Goal: Communication & Community: Answer question/provide support

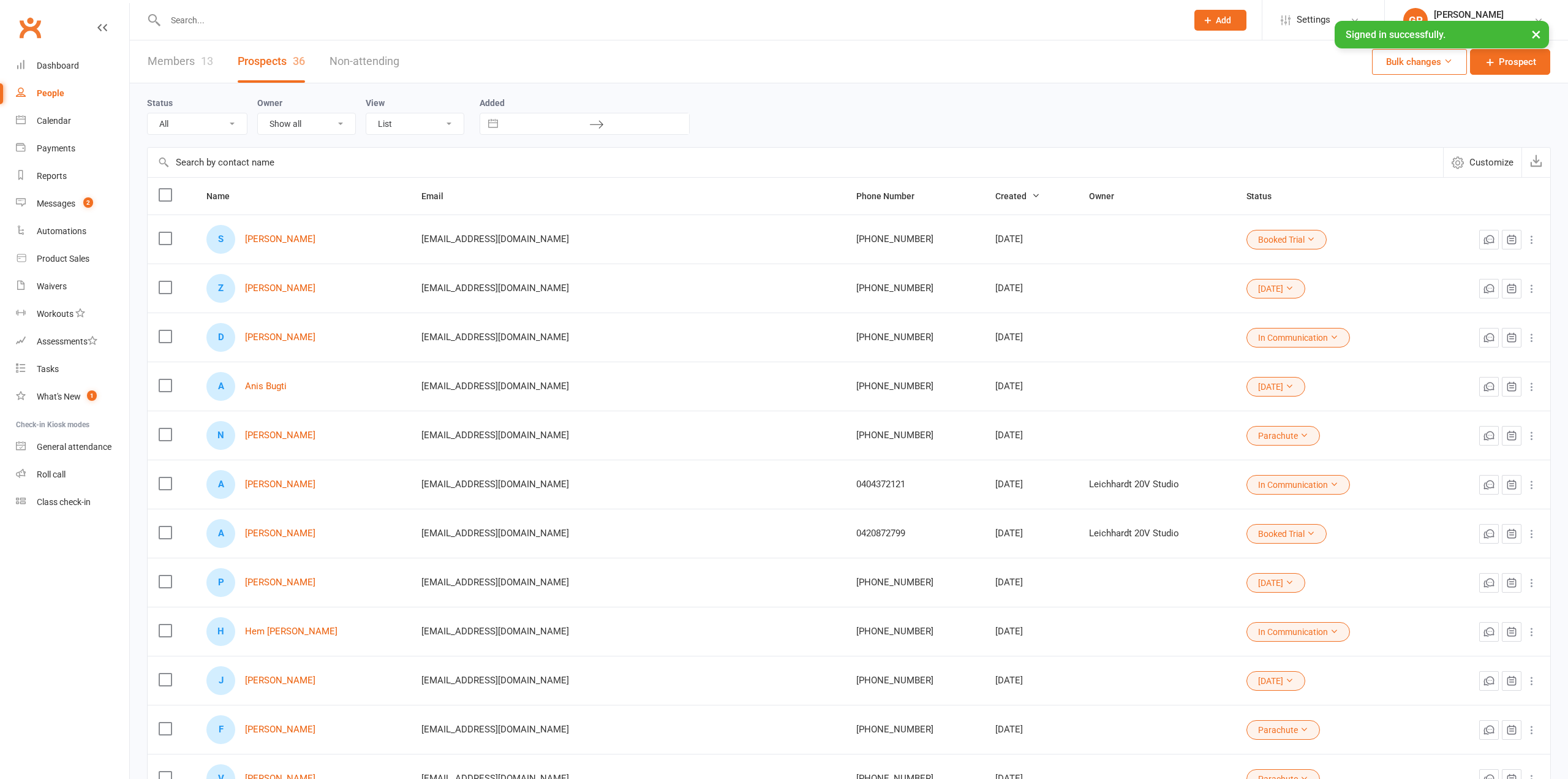
select select "100"
click at [71, 206] on div "Messages" at bounding box center [56, 203] width 38 height 10
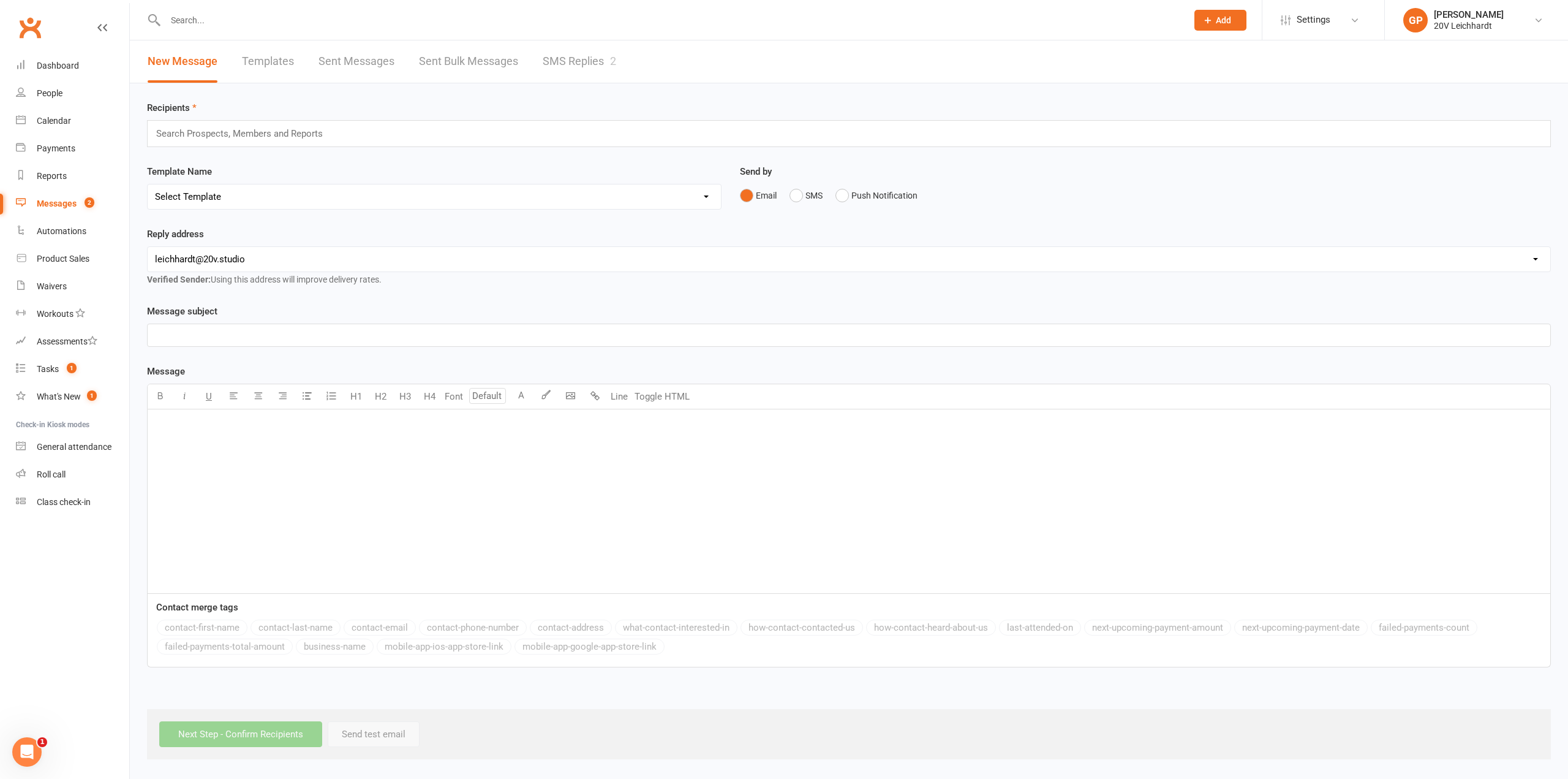
click at [582, 65] on link "SMS Replies 2" at bounding box center [579, 62] width 73 height 42
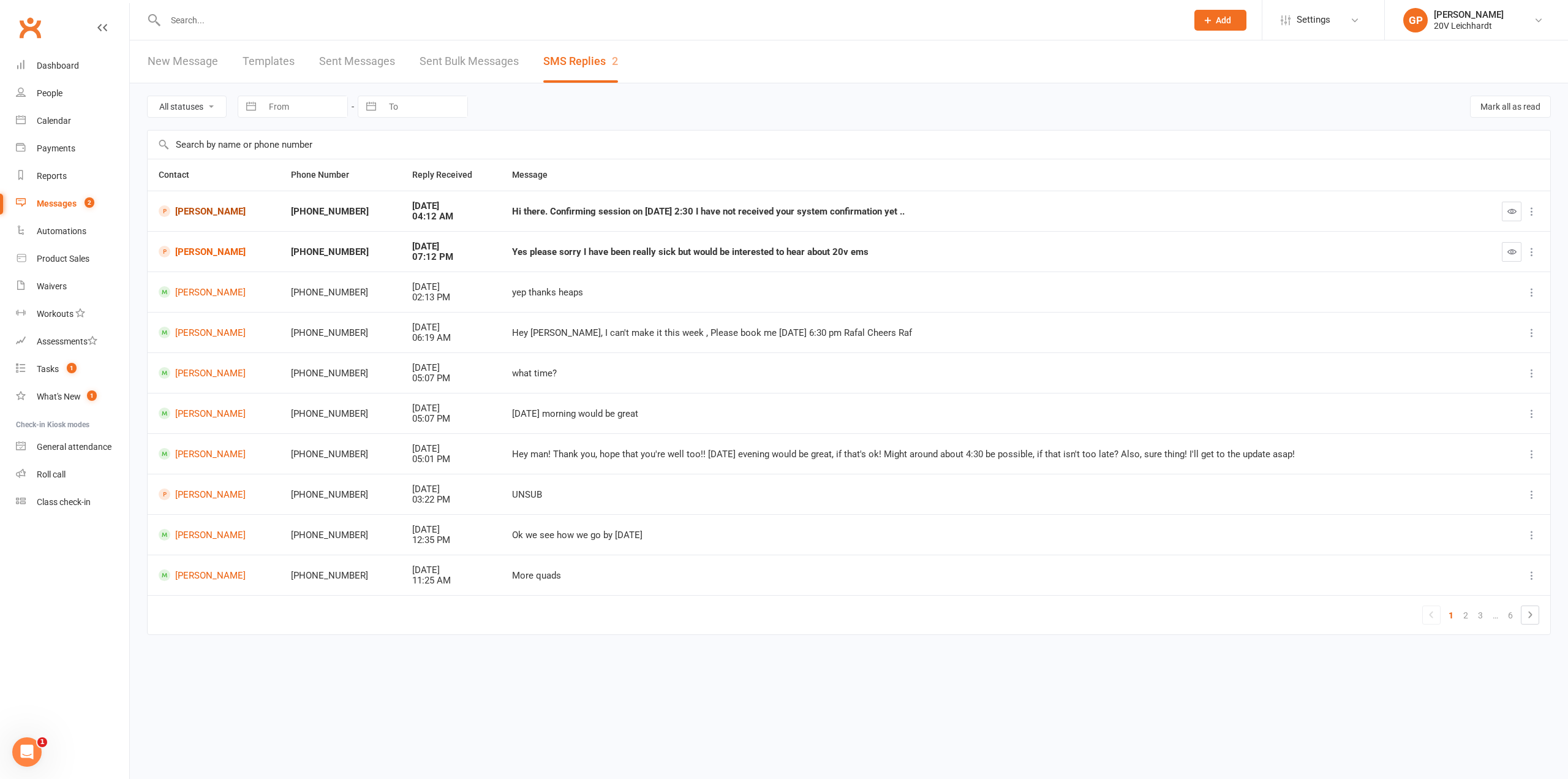
click at [237, 208] on link "[PERSON_NAME]" at bounding box center [214, 211] width 110 height 12
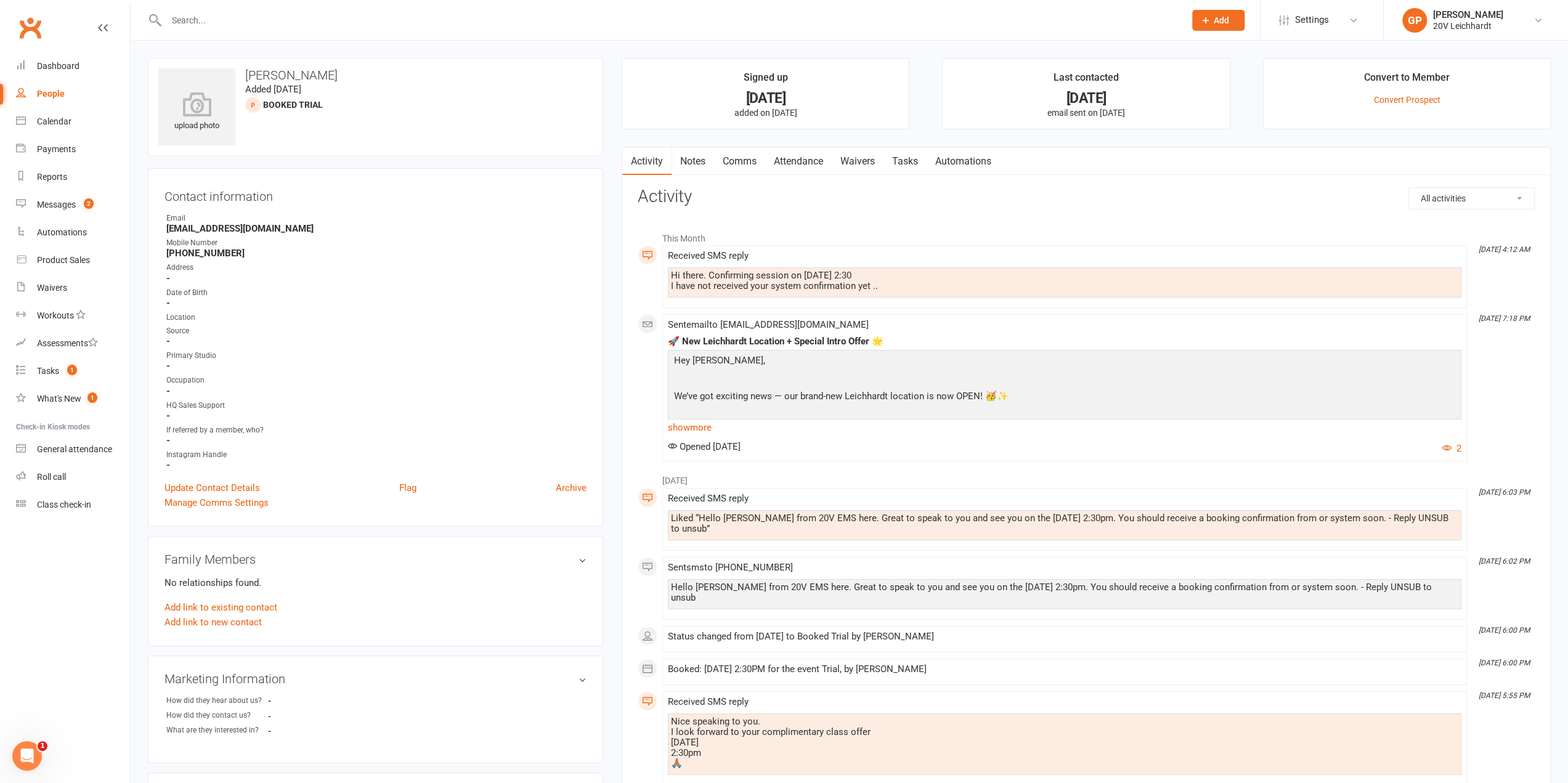
click at [751, 156] on link "Comms" at bounding box center [739, 161] width 51 height 29
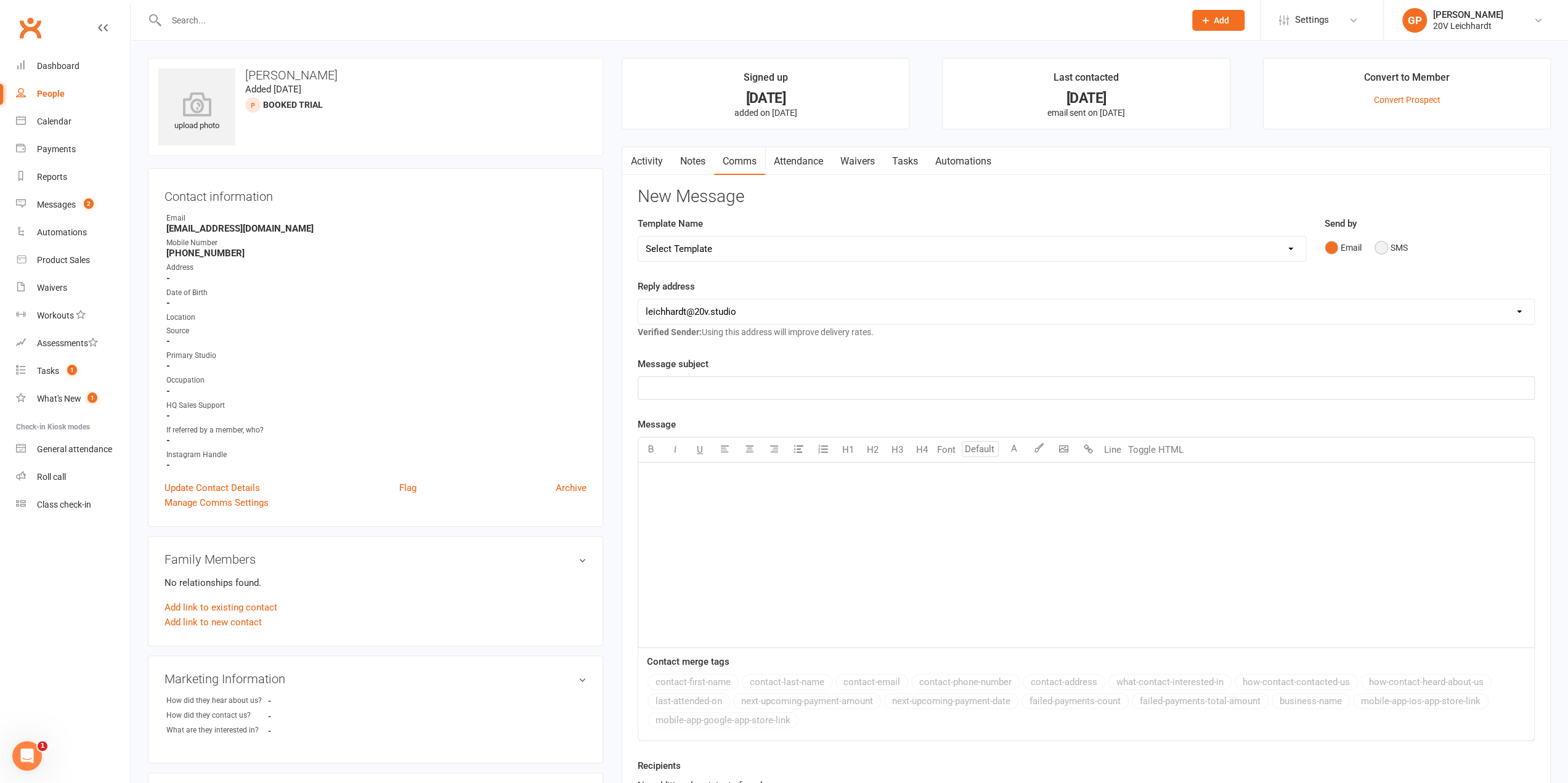
click at [1382, 252] on button "SMS" at bounding box center [1391, 247] width 33 height 23
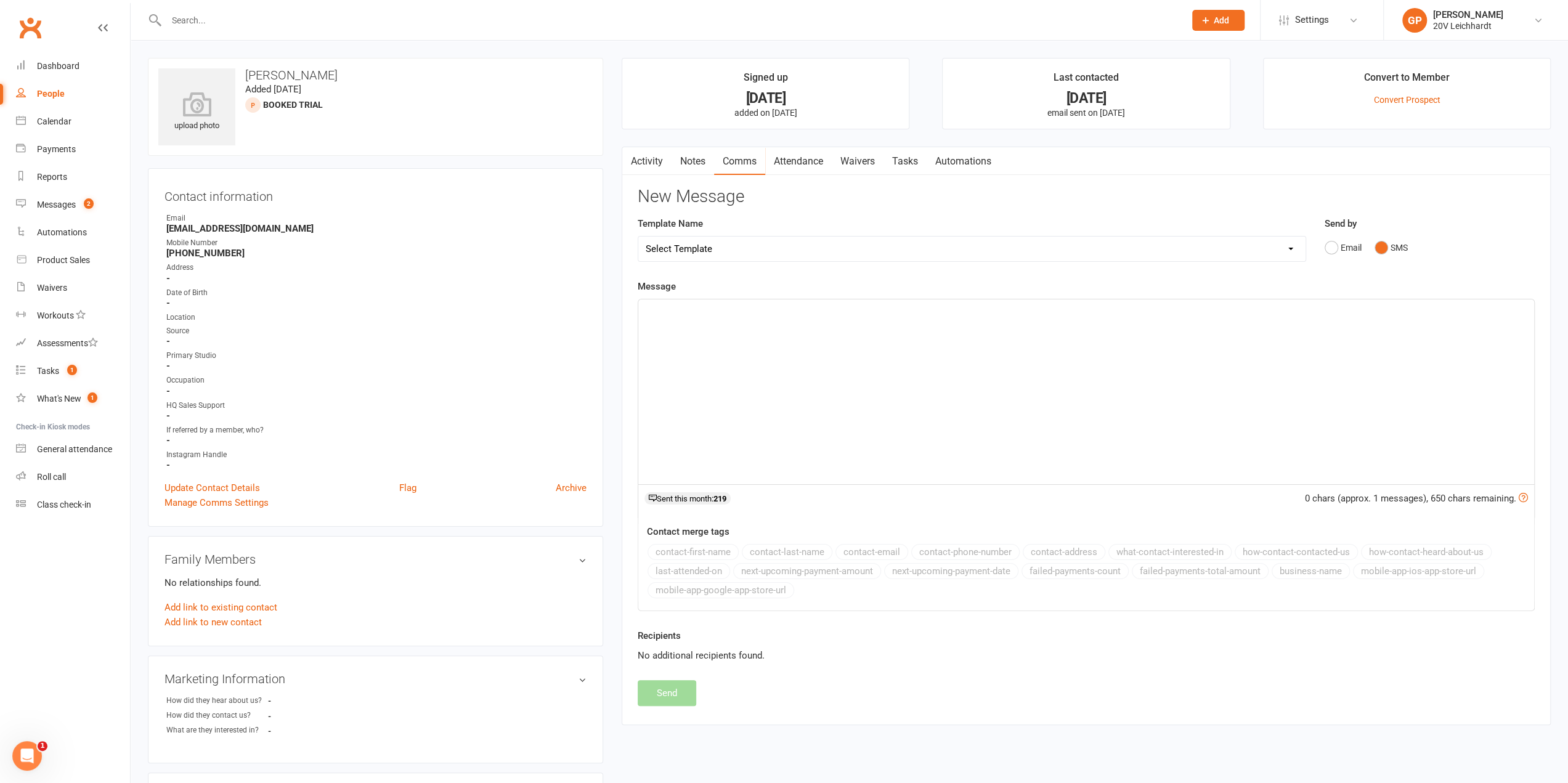
click at [719, 304] on p "﻿" at bounding box center [1086, 310] width 881 height 15
click at [890, 306] on span "Hello Zaza, Graham from 20V here. Your all set for the 24th at 2:30pm" at bounding box center [796, 310] width 301 height 11
click at [1125, 311] on p "Hello Zaza, Graham from 20V here. Your all set for the 24th of September at 2:3…" at bounding box center [1086, 310] width 881 height 15
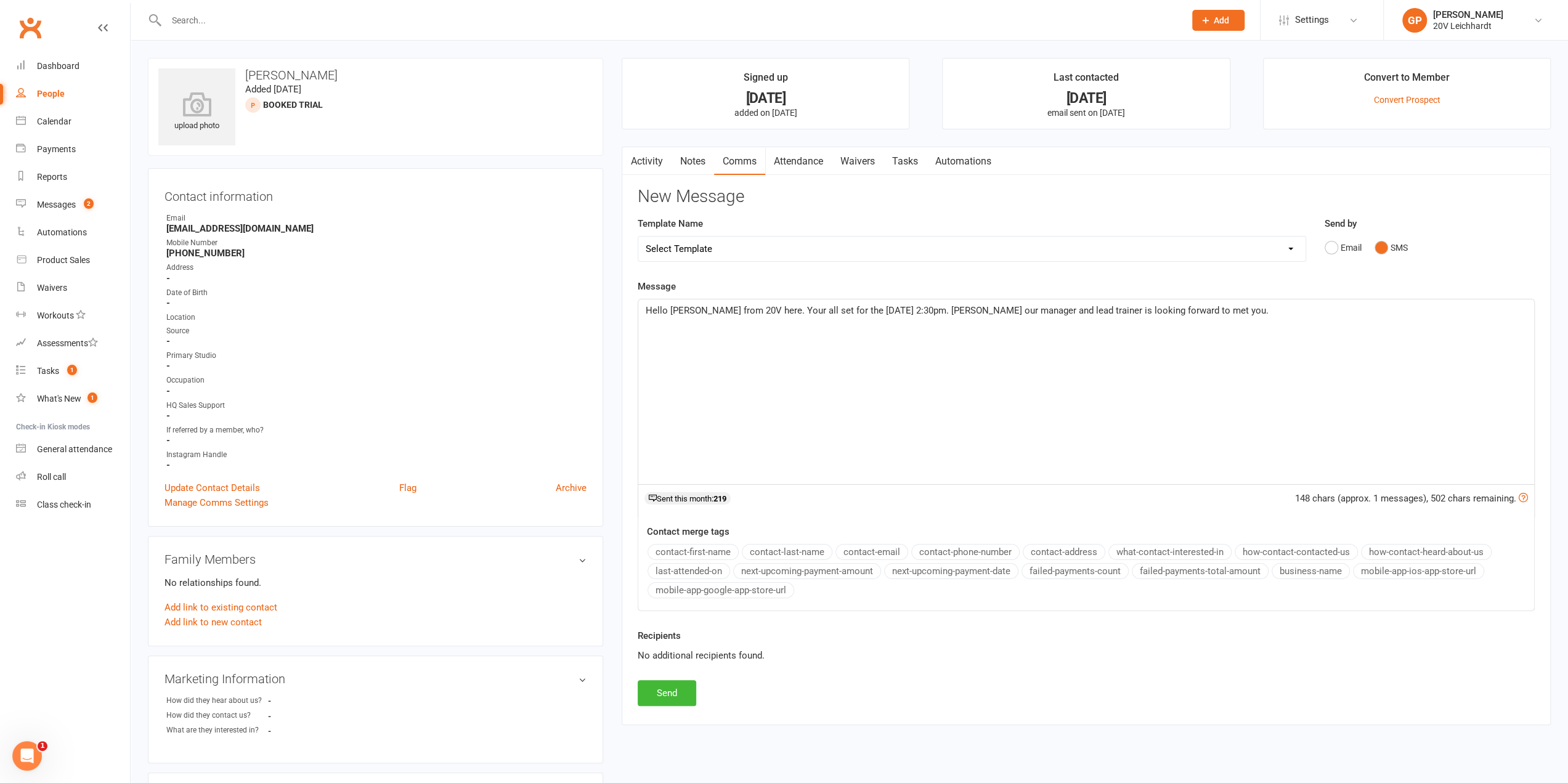
click at [809, 306] on span "Hello Zaza, Graham from 20V here. Your all set for the 24th of September at 2:3…" at bounding box center [957, 310] width 623 height 11
click at [664, 693] on button "Send" at bounding box center [667, 693] width 59 height 26
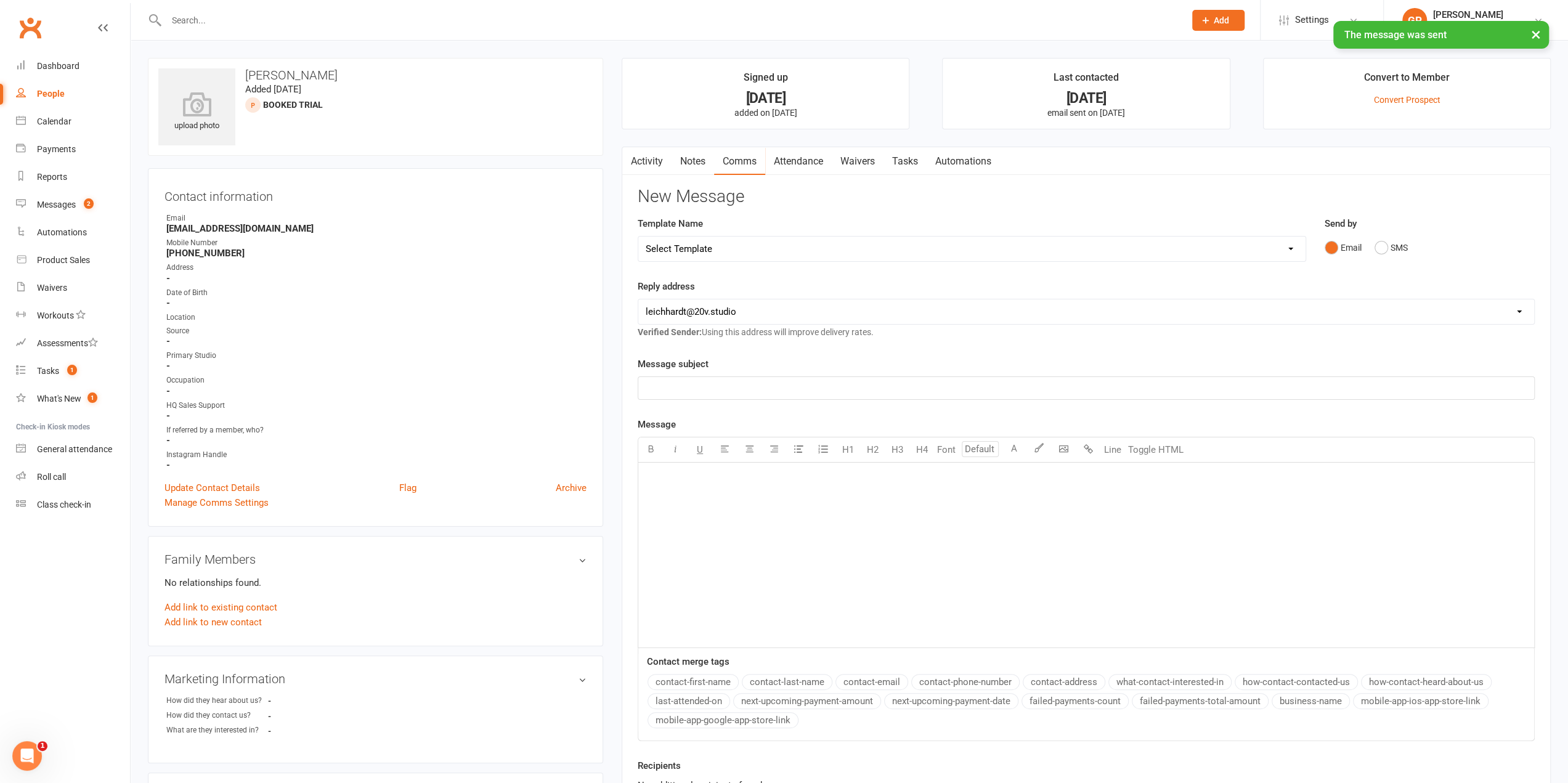
click at [54, 96] on div "People" at bounding box center [51, 93] width 28 height 10
select select "100"
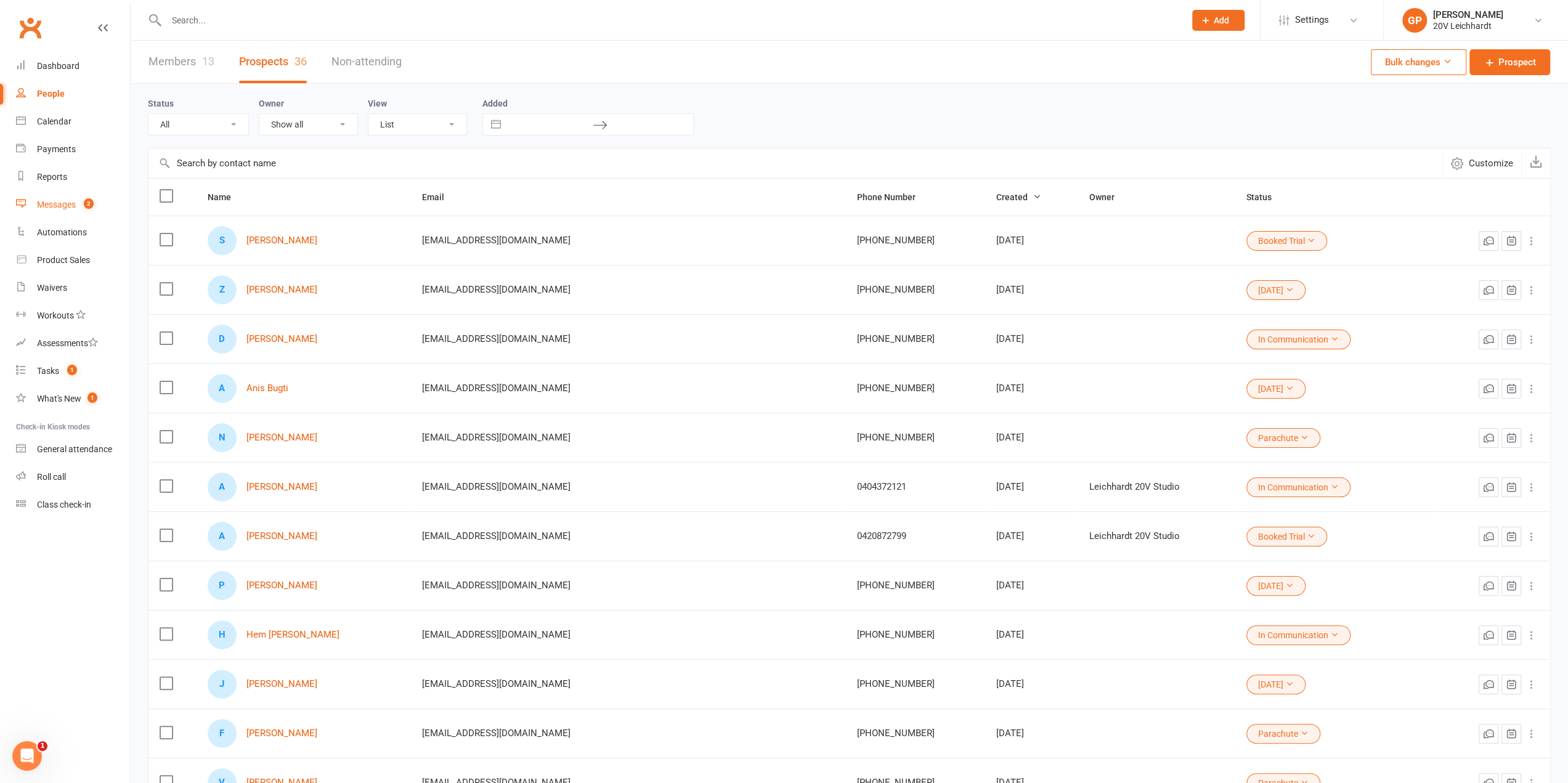
click at [75, 203] on div "Messages" at bounding box center [57, 204] width 39 height 10
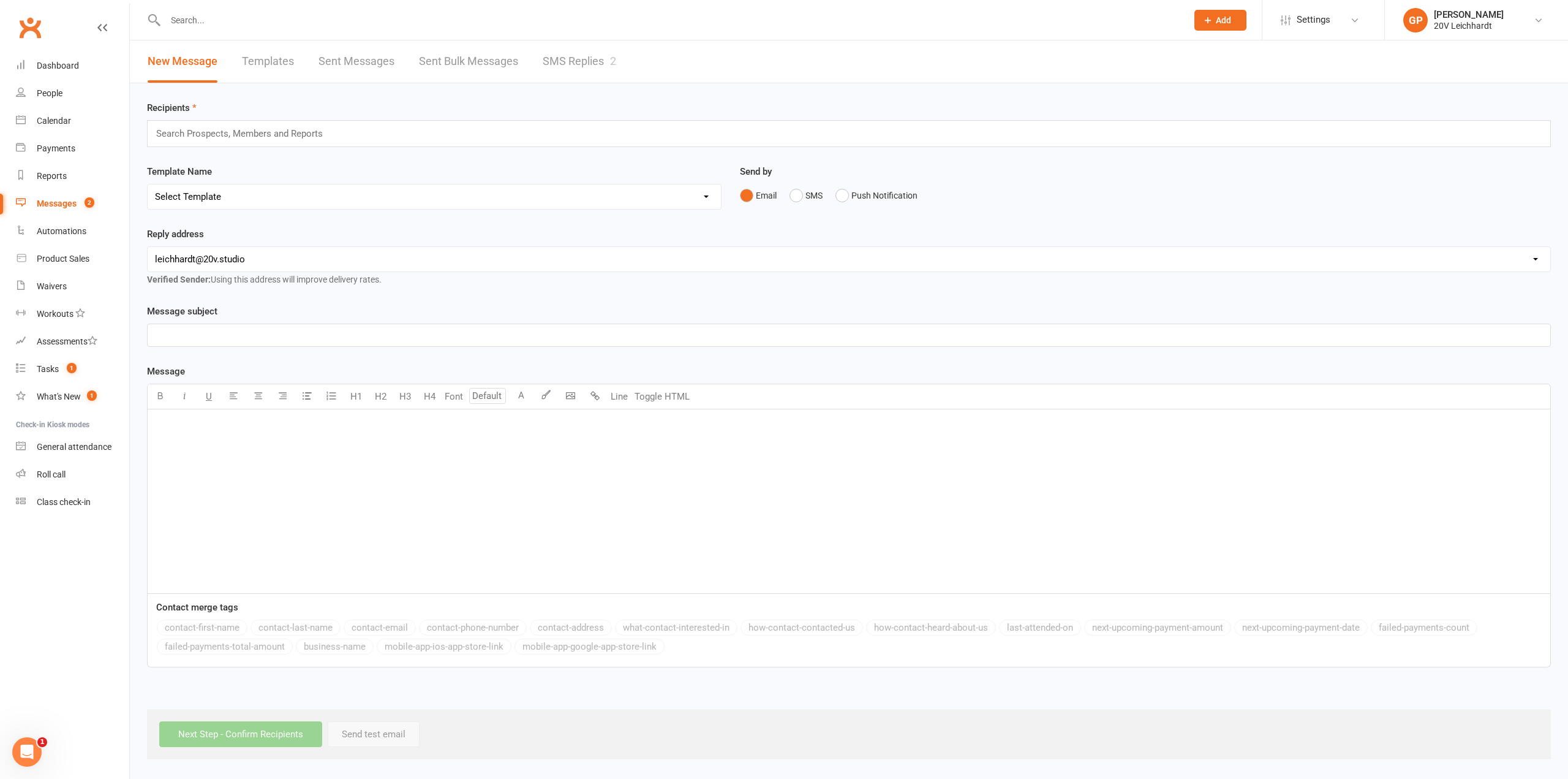
click at [565, 65] on link "SMS Replies 2" at bounding box center [579, 62] width 73 height 42
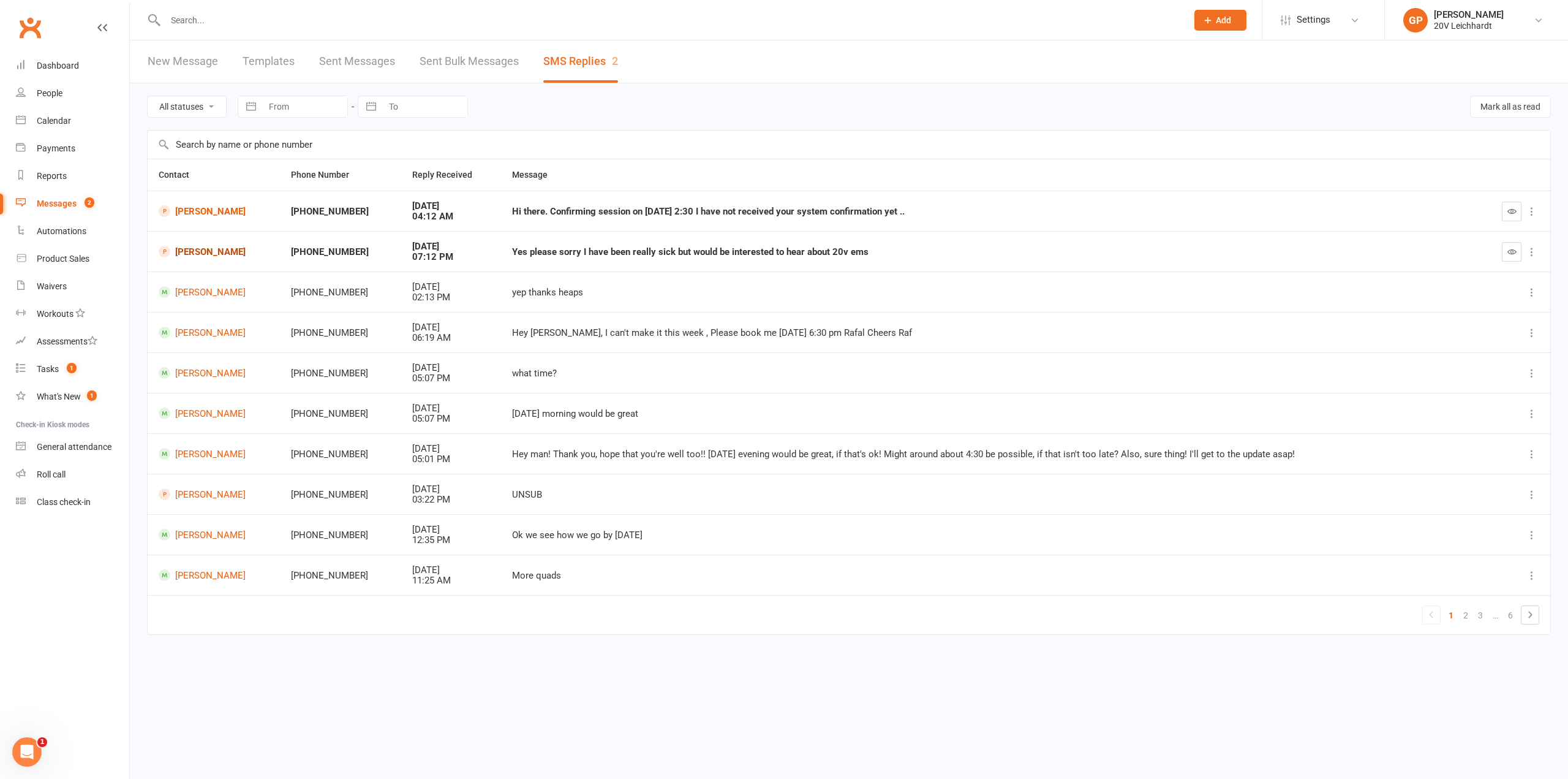
click at [214, 248] on link "Odette Robinson" at bounding box center [214, 252] width 110 height 12
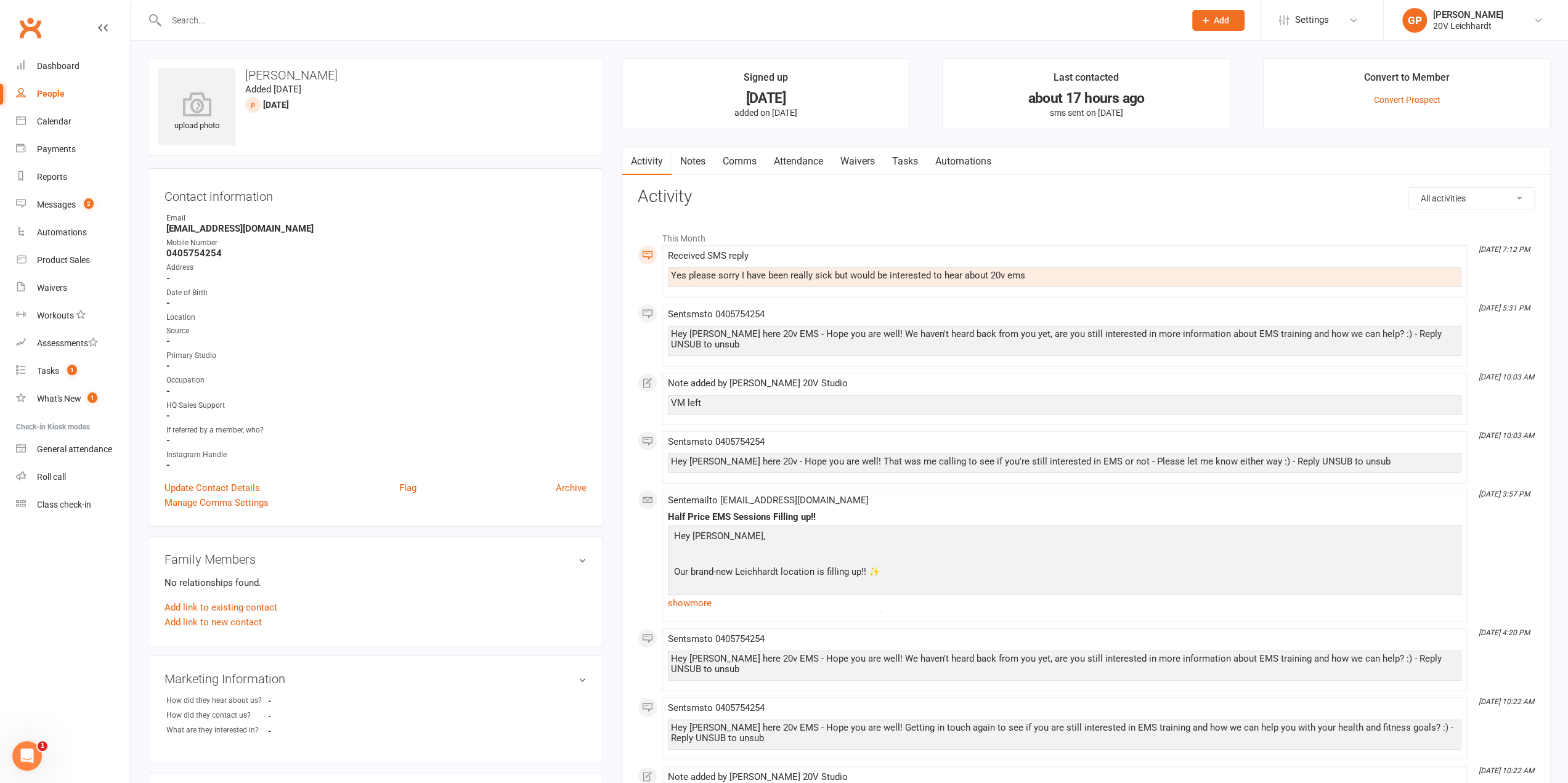
click at [740, 164] on link "Comms" at bounding box center [739, 161] width 51 height 29
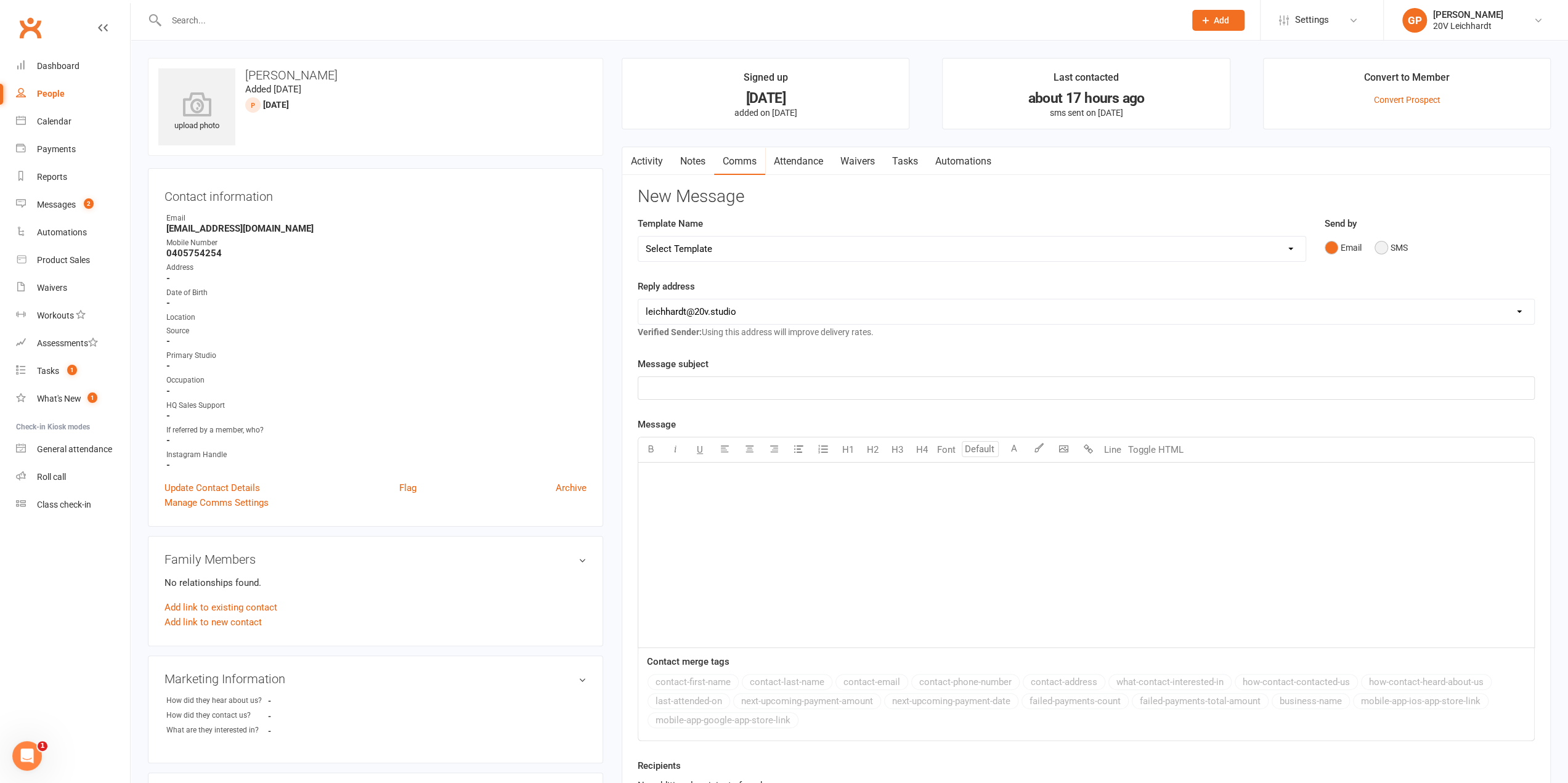
click at [1378, 245] on button "SMS" at bounding box center [1391, 247] width 33 height 23
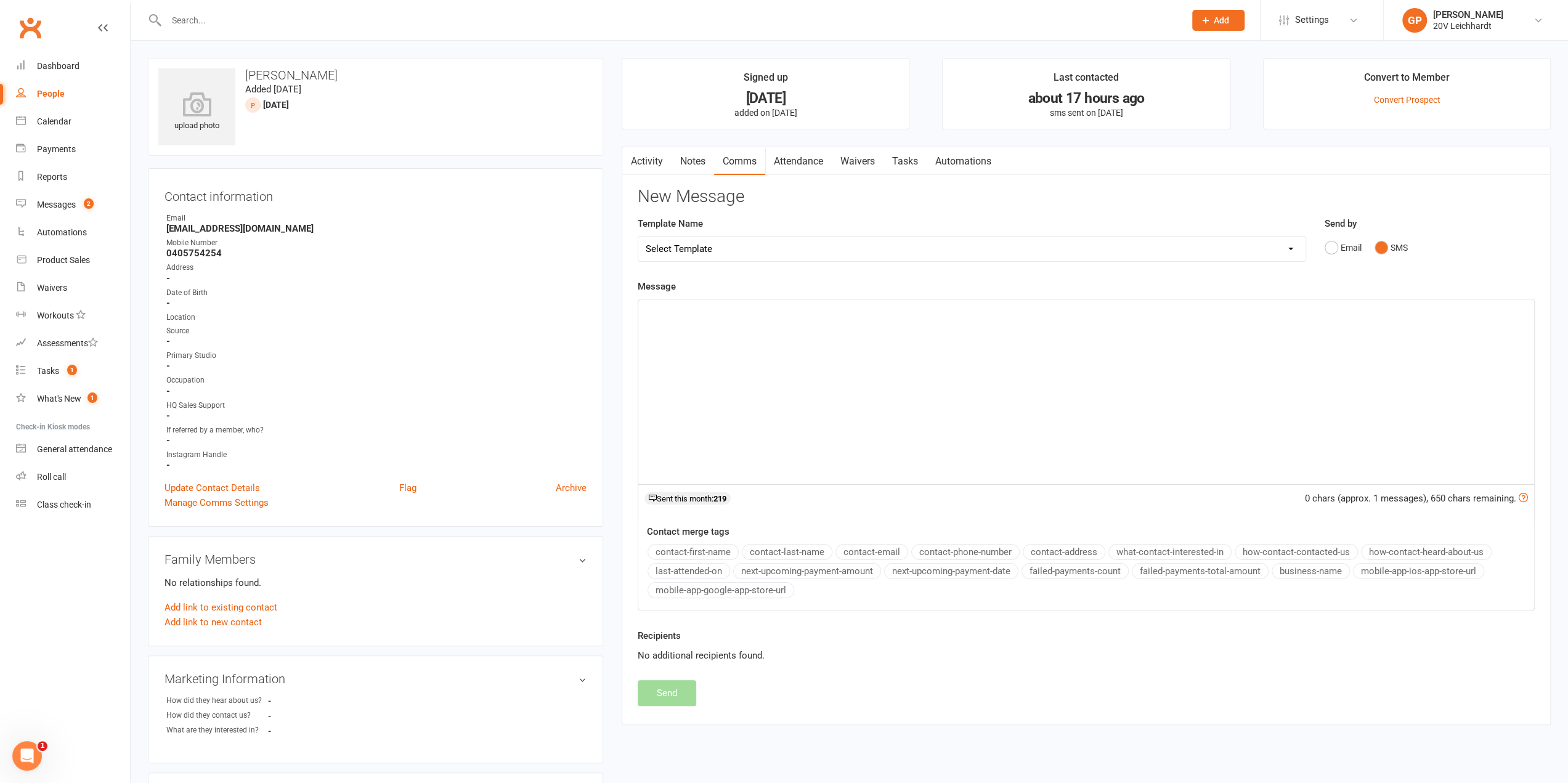
click at [712, 306] on p "﻿" at bounding box center [1086, 310] width 881 height 15
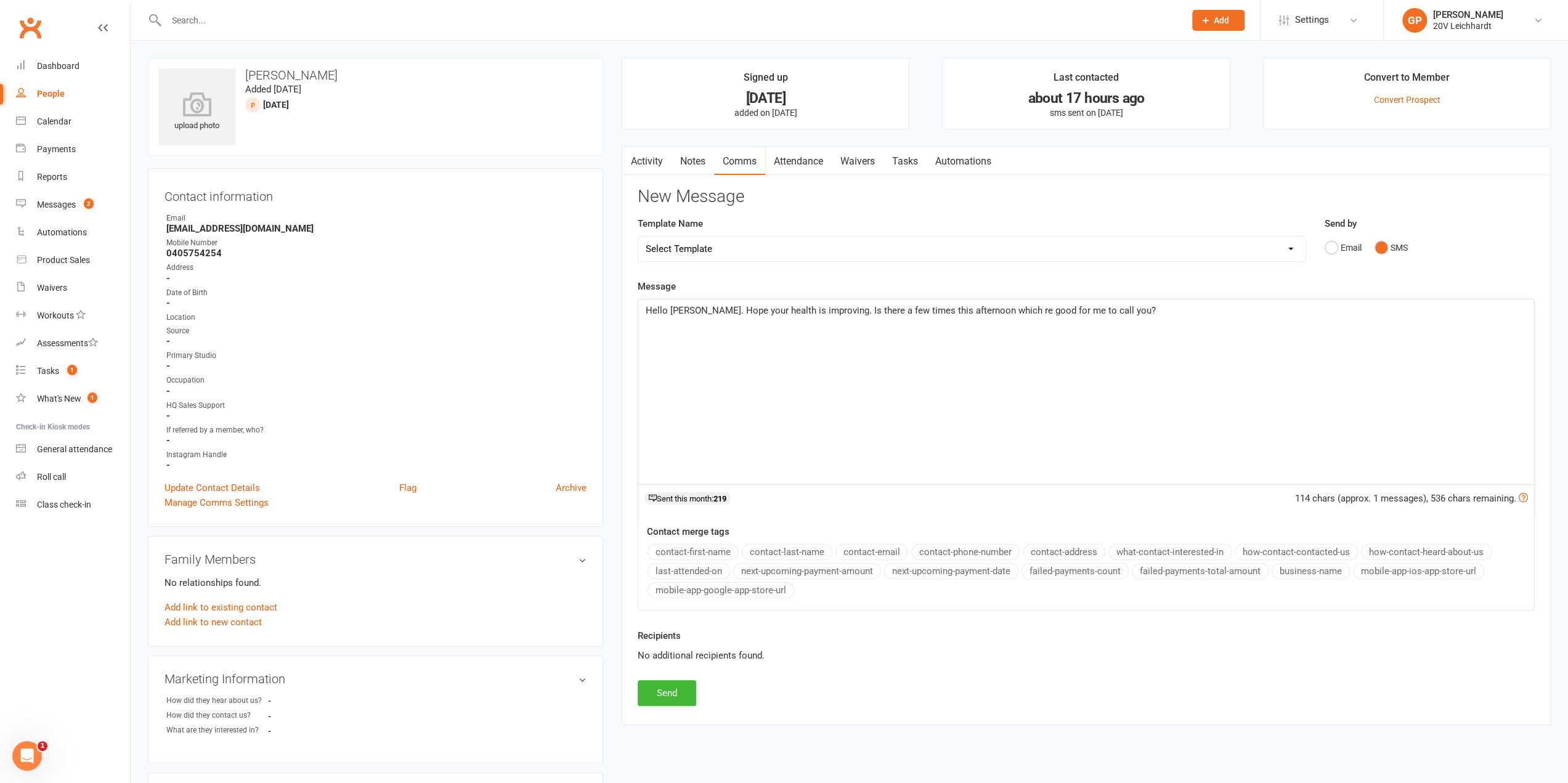
click at [701, 305] on span "Hello Odette. Hope your health is improving. Is there a few times this afternoo…" at bounding box center [900, 310] width 510 height 11
click at [668, 682] on button "Send" at bounding box center [667, 693] width 59 height 26
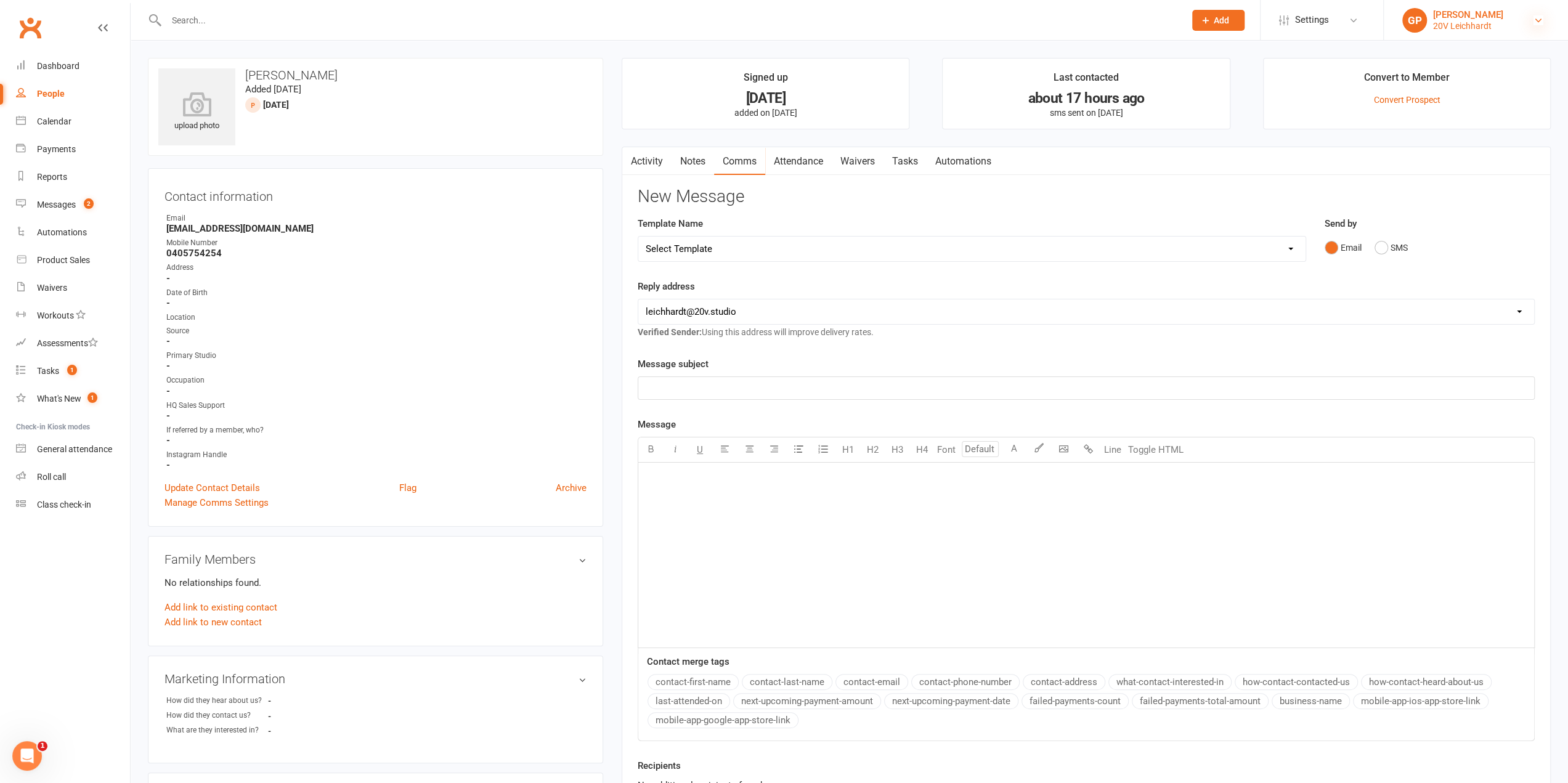
click at [1535, 21] on icon at bounding box center [1538, 20] width 10 height 10
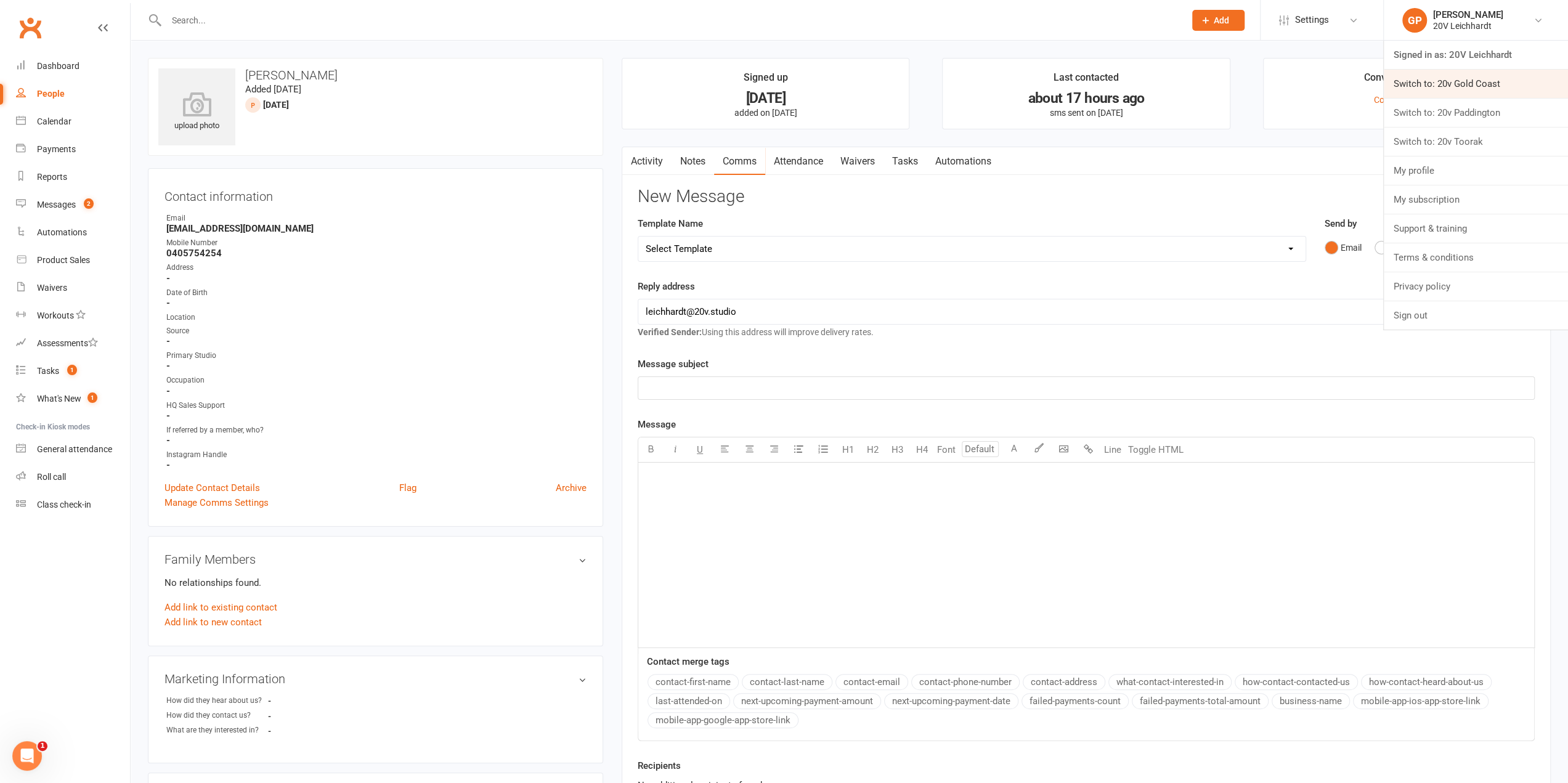
click at [1492, 83] on link "Switch to: 20v Gold Coast" at bounding box center [1476, 84] width 184 height 29
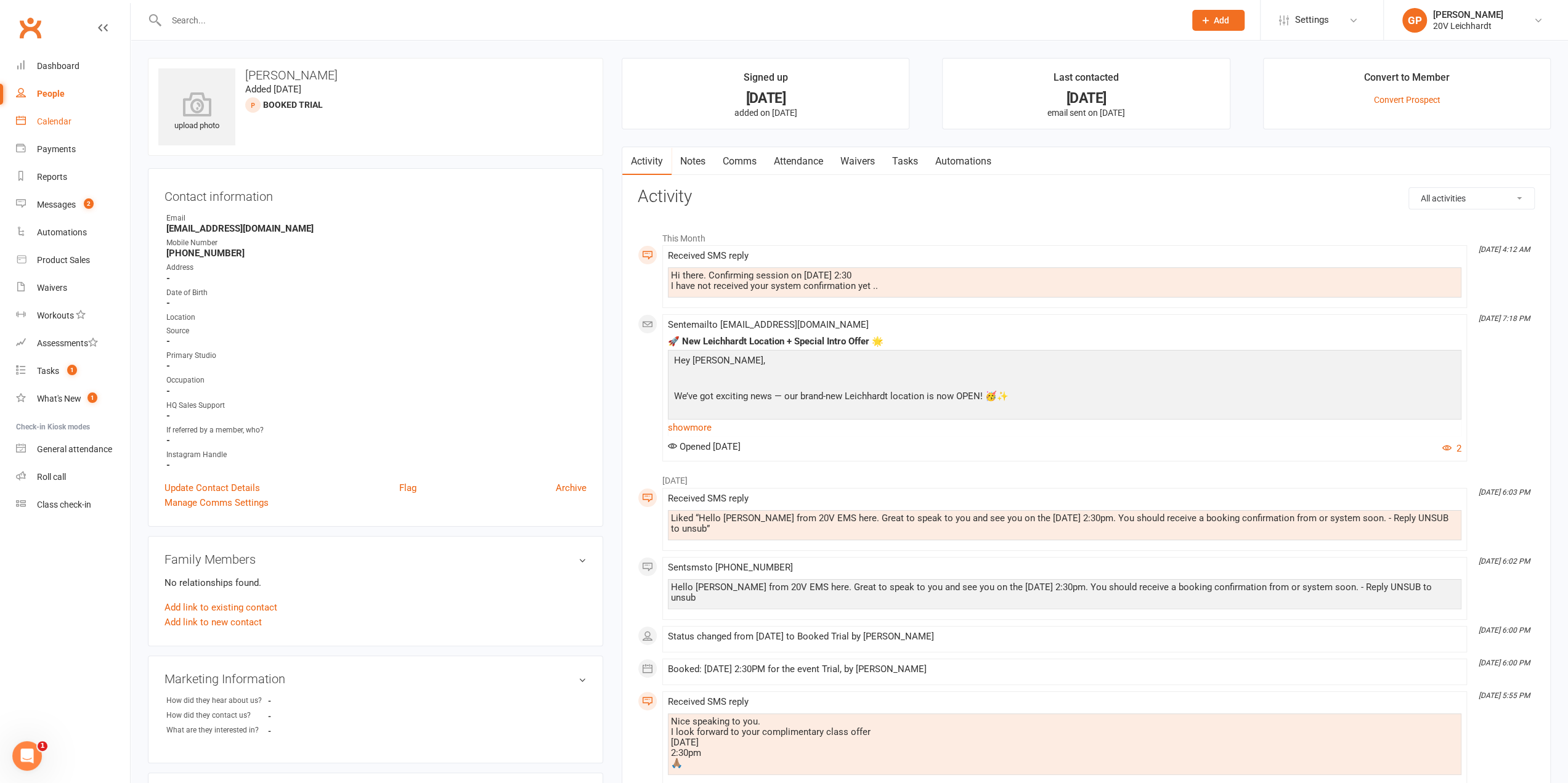
click at [70, 118] on div "Calendar" at bounding box center [55, 121] width 35 height 10
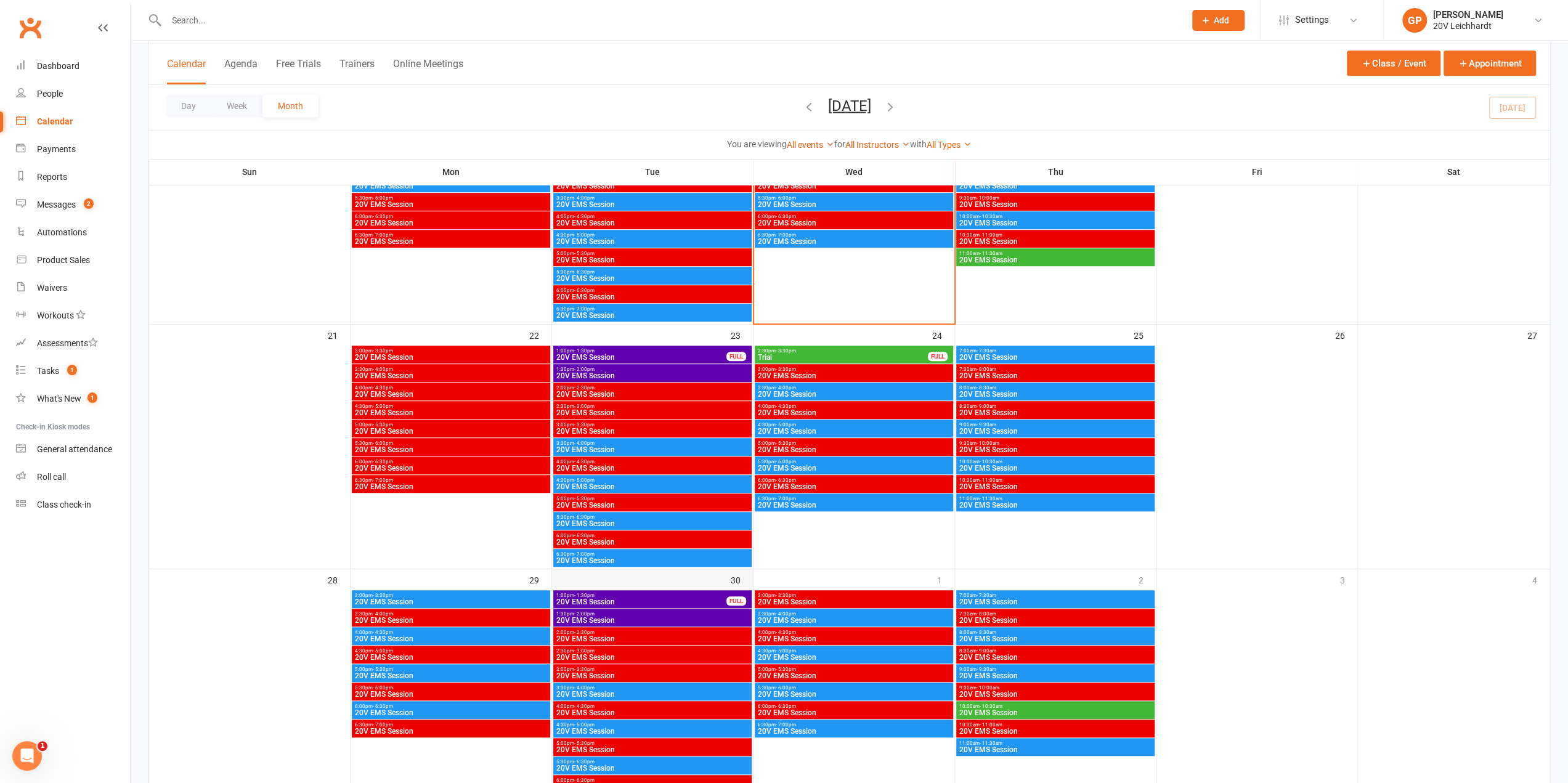
scroll to position [616, 0]
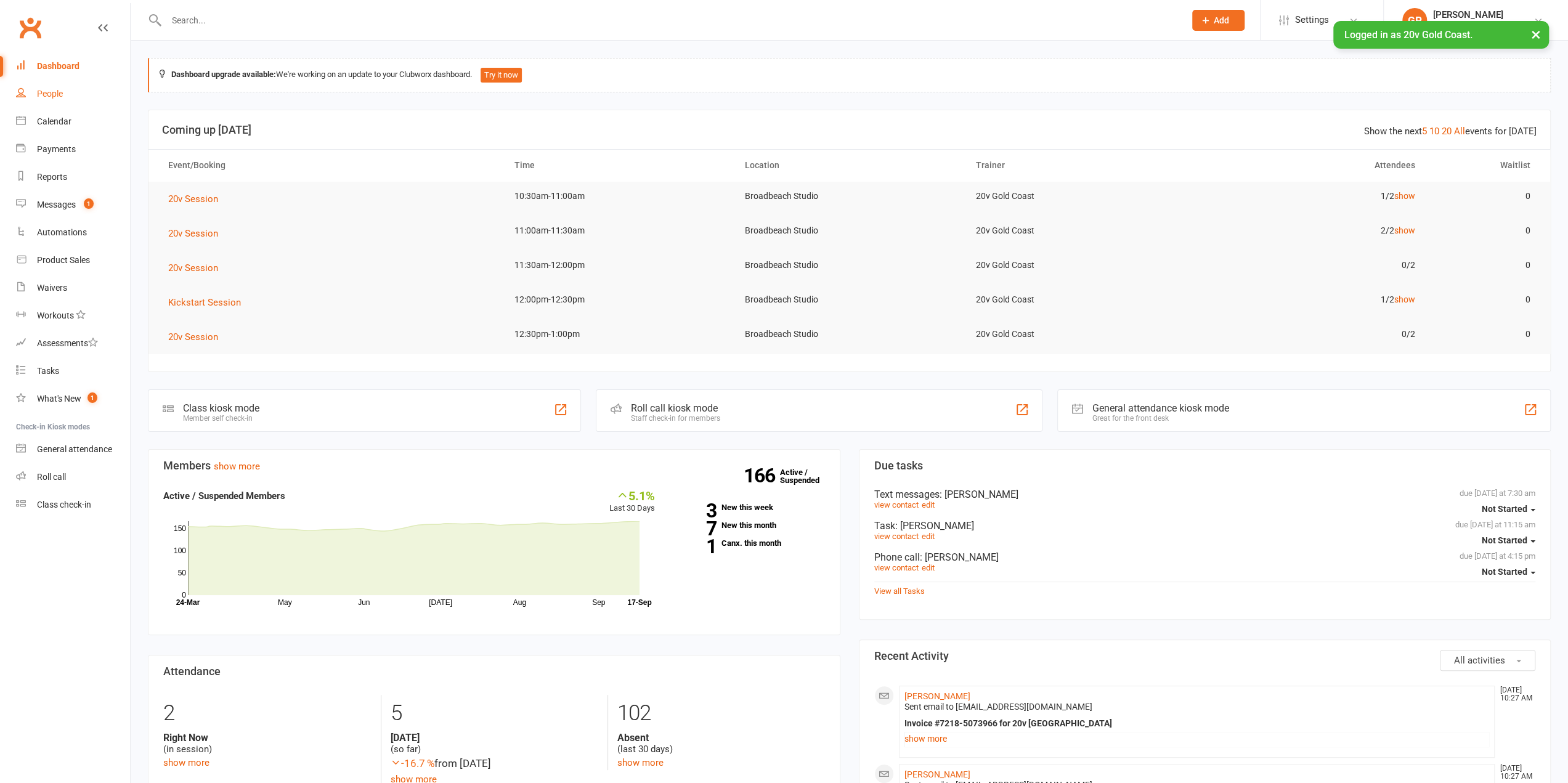
click at [47, 100] on link "People" at bounding box center [72, 94] width 114 height 28
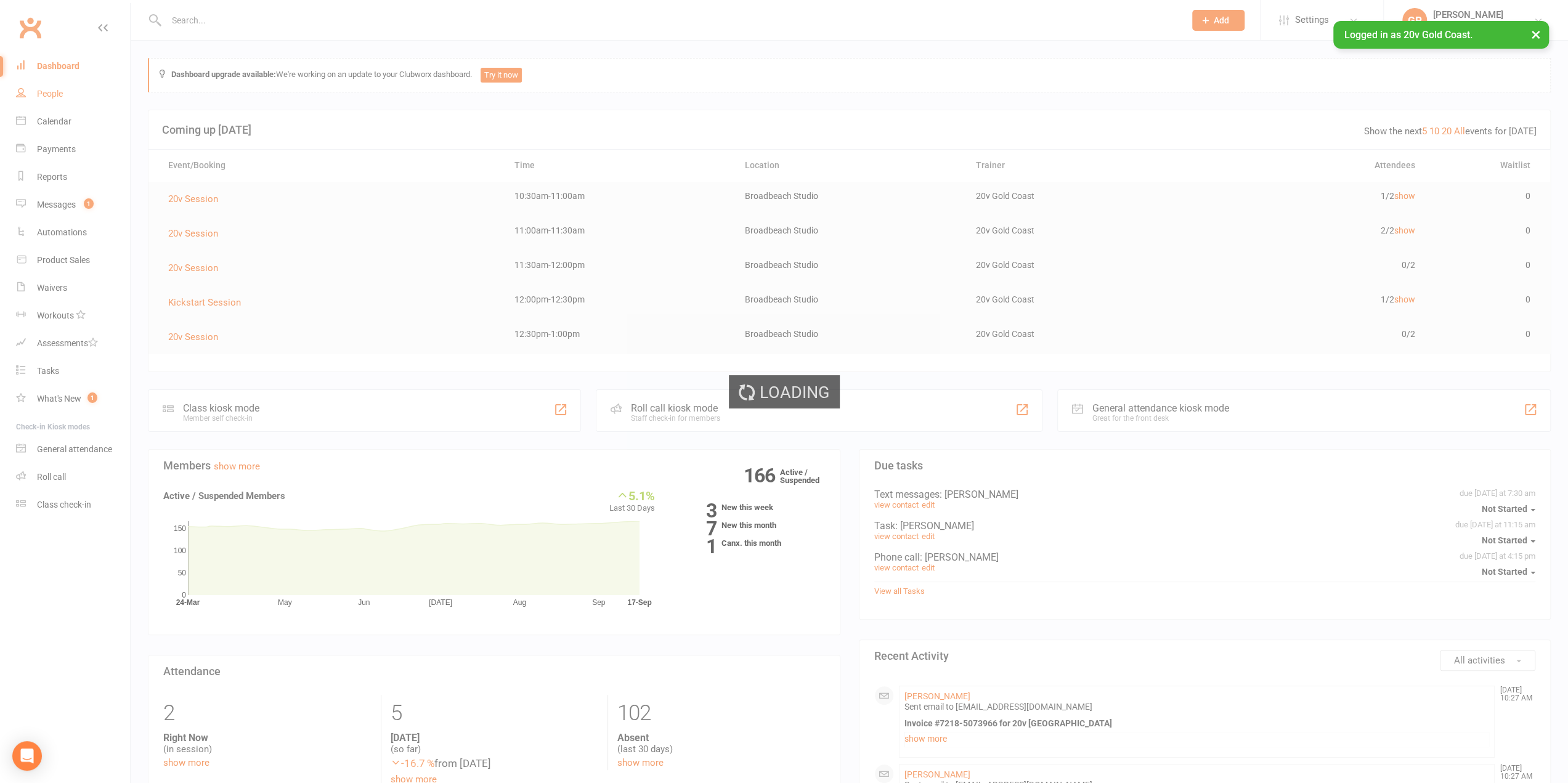
select select "100"
